Goal: Book appointment/travel/reservation

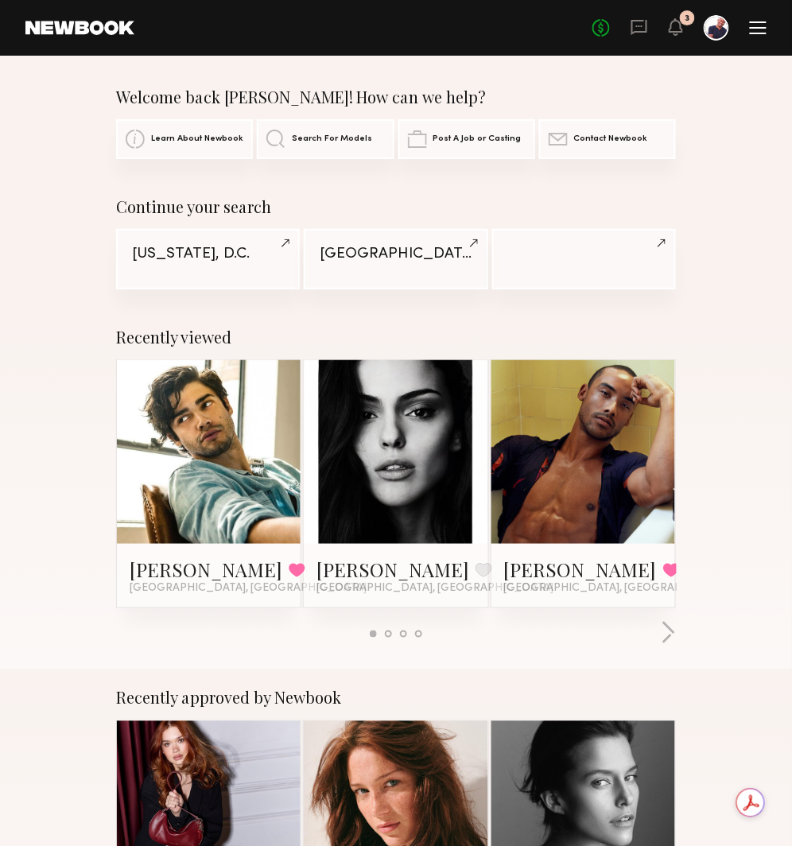
click at [765, 23] on div at bounding box center [758, 27] width 17 height 13
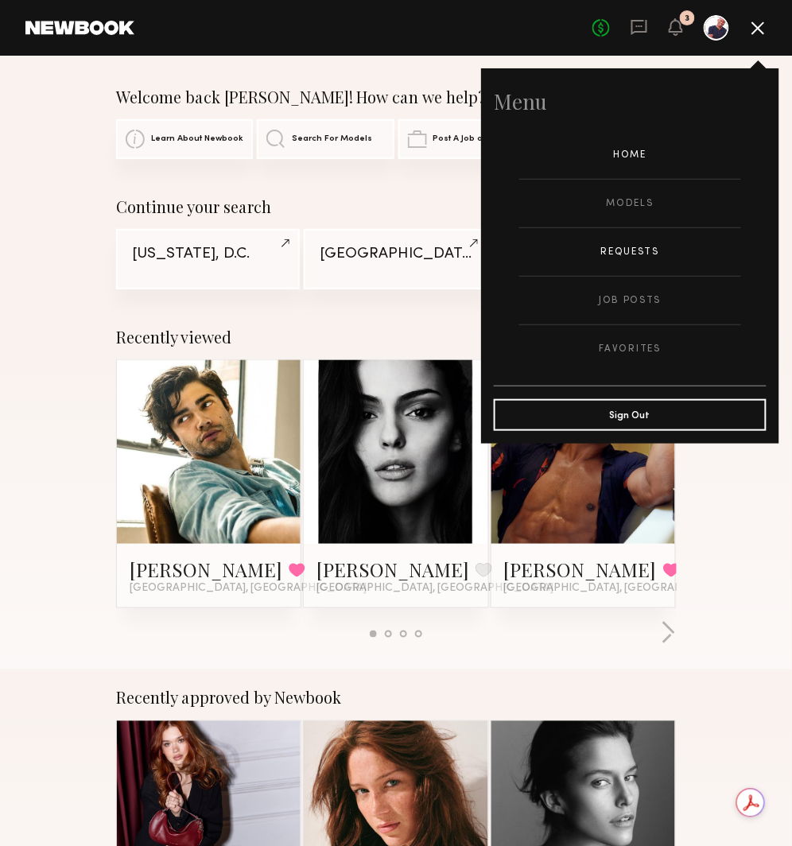
click at [637, 252] on link "Requests" at bounding box center [630, 252] width 222 height 48
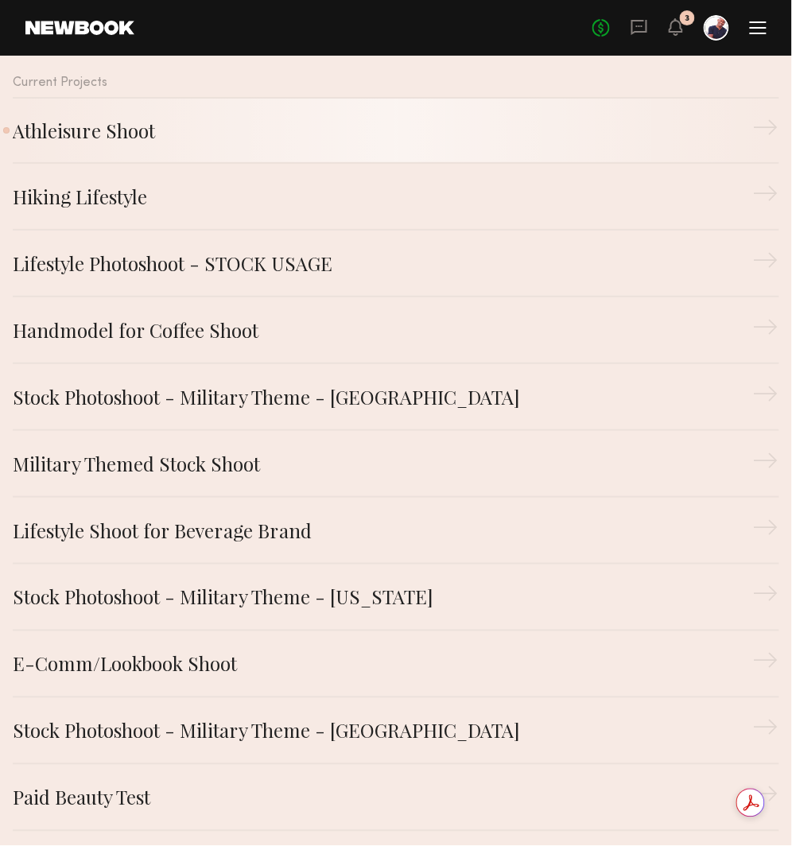
click at [308, 122] on div "Athleisure Shoot" at bounding box center [383, 130] width 740 height 29
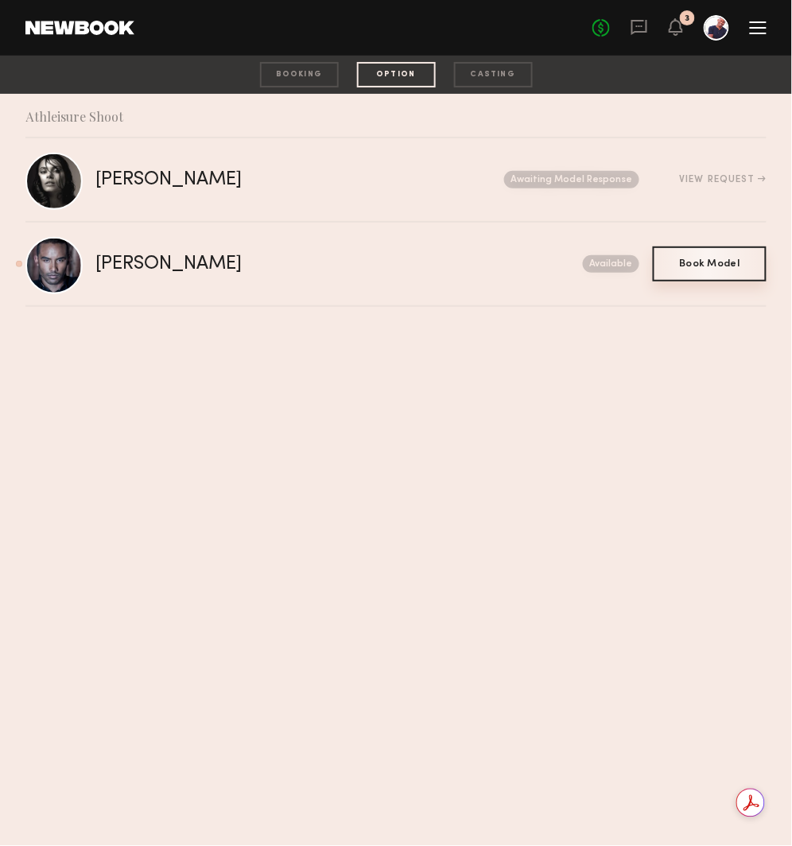
click at [697, 259] on span "Book Model" at bounding box center [710, 264] width 60 height 10
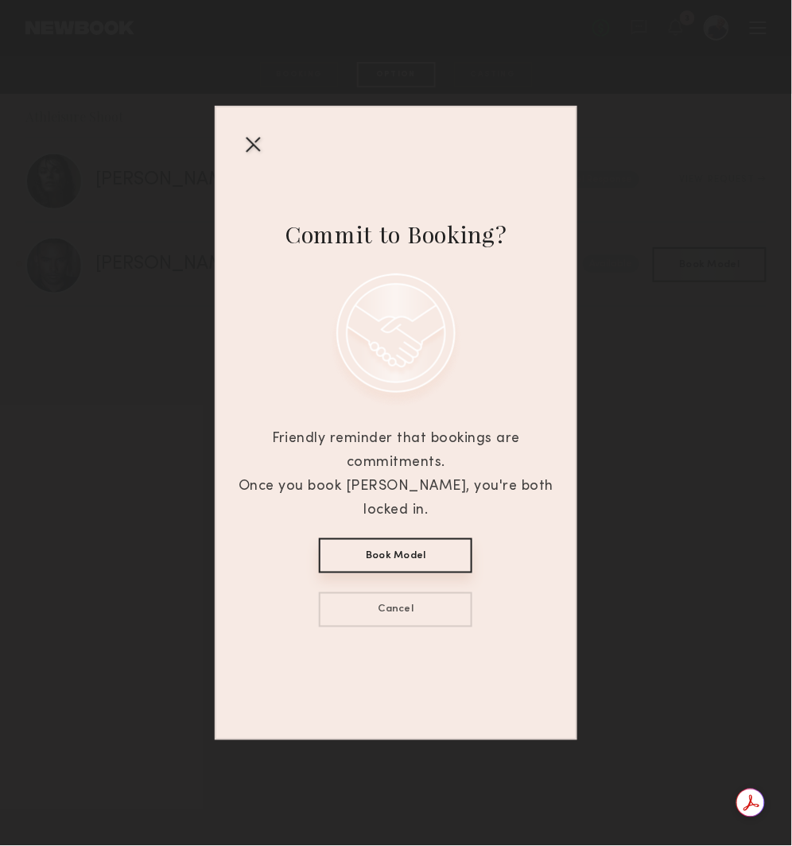
click at [412, 538] on button "Book Model" at bounding box center [395, 555] width 153 height 35
